Goal: Find contact information

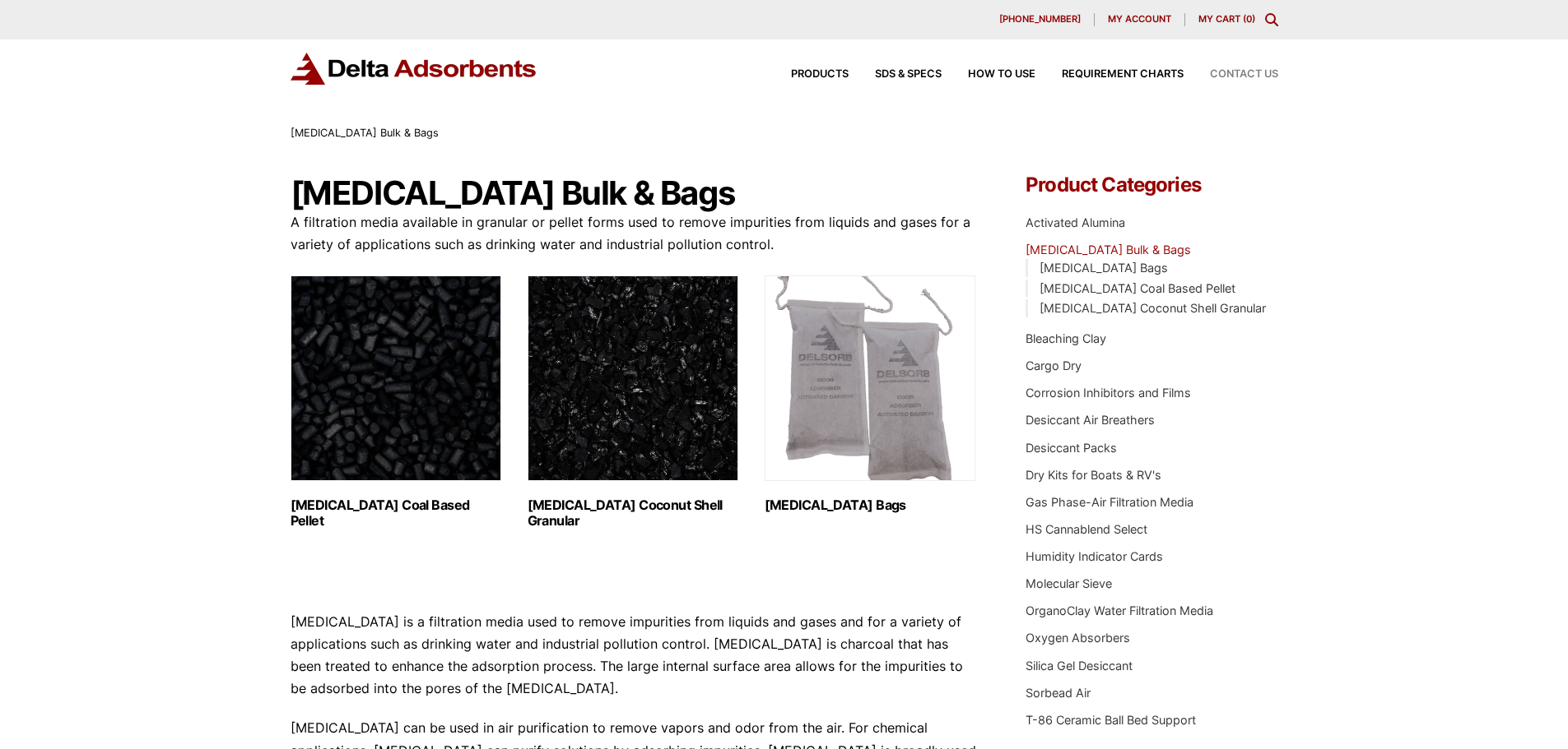
click at [1229, 76] on span "Contact Us" at bounding box center [1244, 74] width 68 height 11
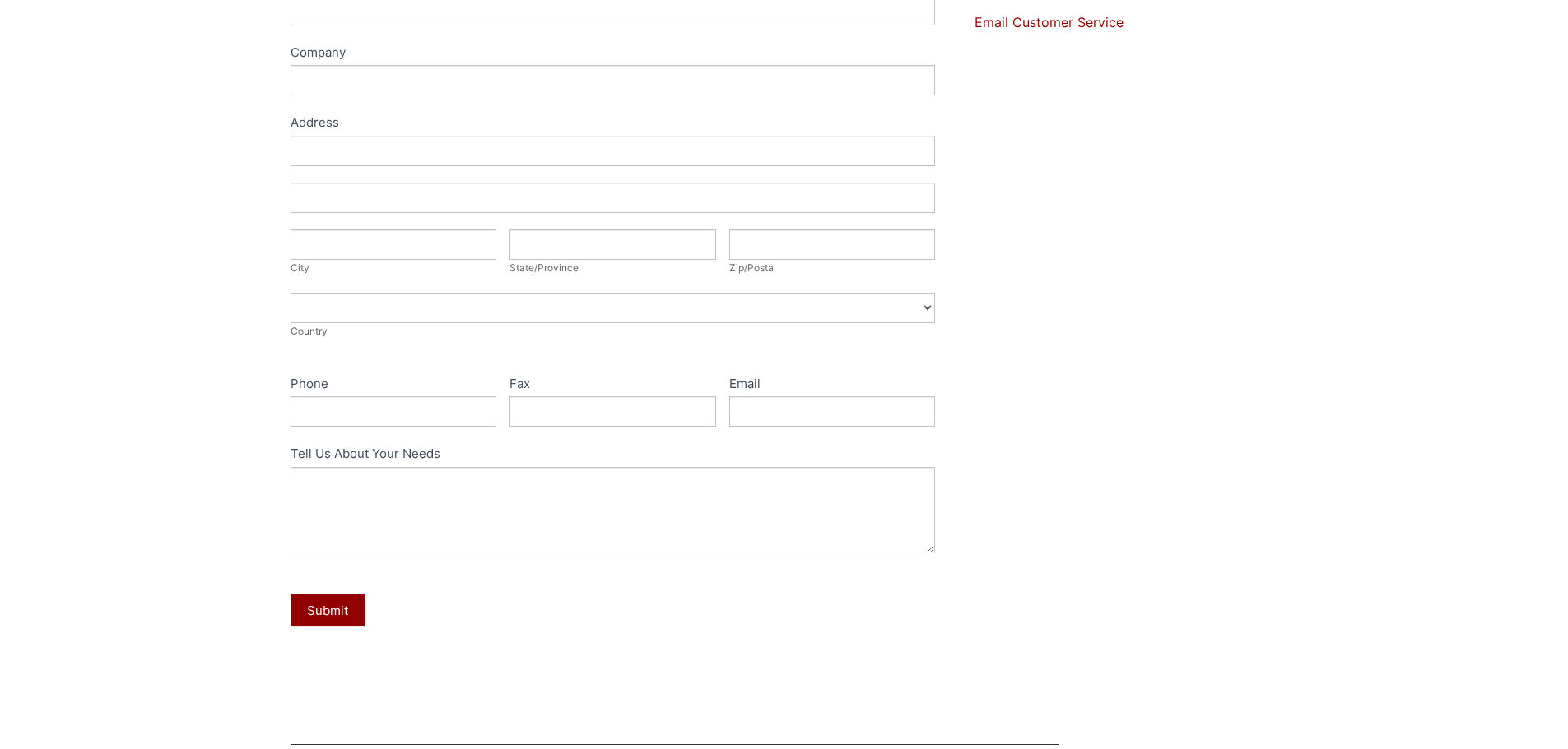
scroll to position [247, 0]
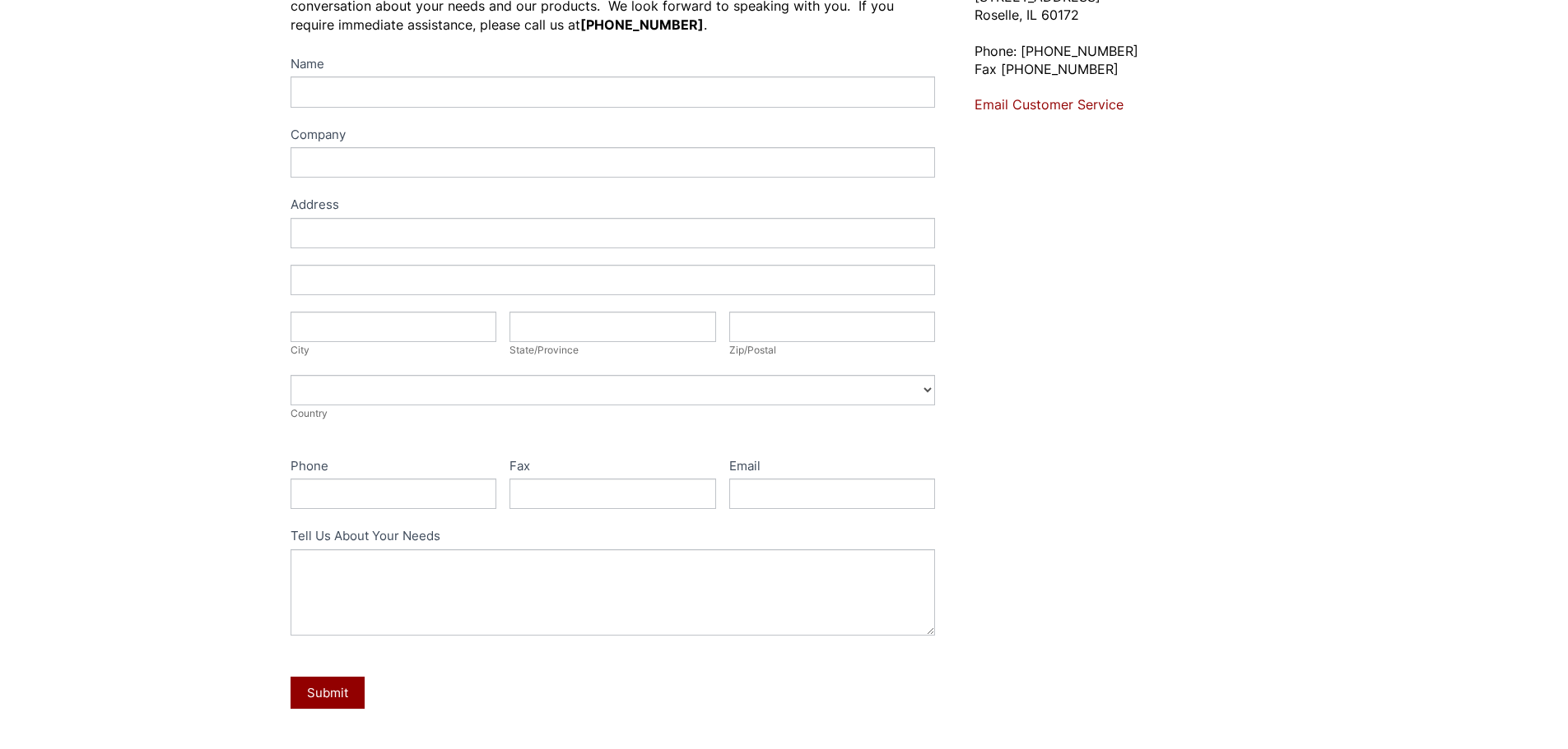
click at [1408, 344] on div "Contact Us Let's talk about your needs. Please complete the following form and …" at bounding box center [784, 348] width 1568 height 905
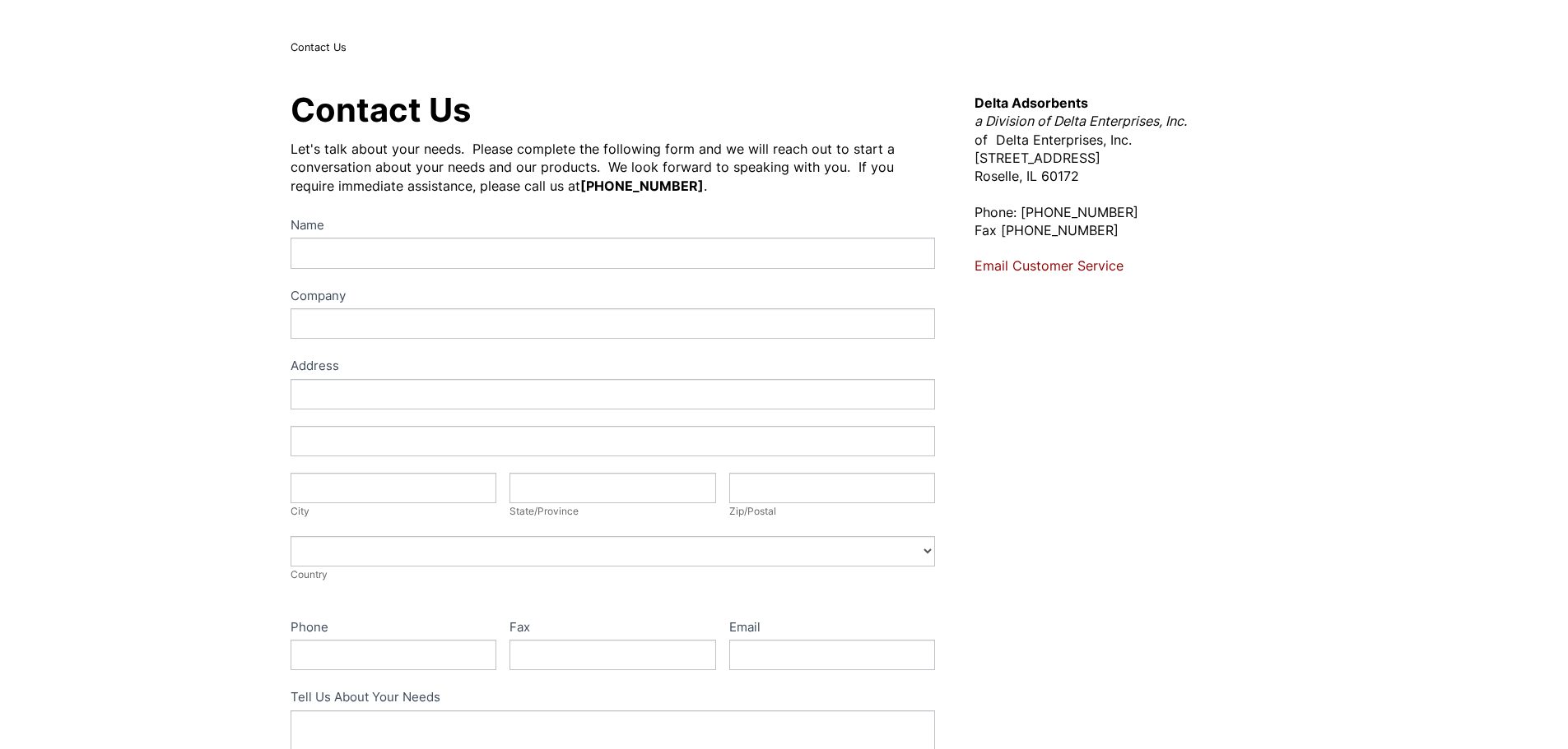
scroll to position [0, 0]
